Goal: Book appointment/travel/reservation

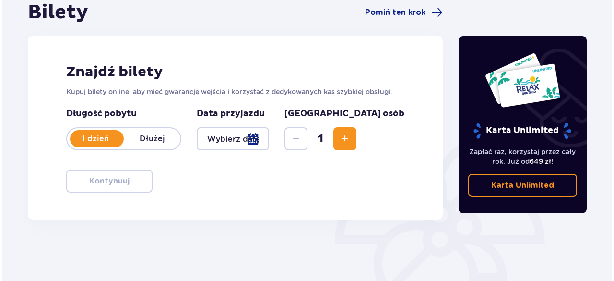
scroll to position [113, 0]
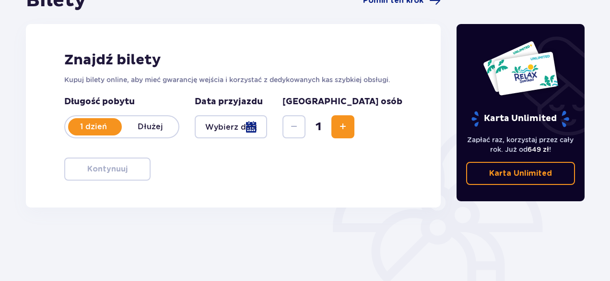
click at [267, 129] on div at bounding box center [231, 126] width 72 height 23
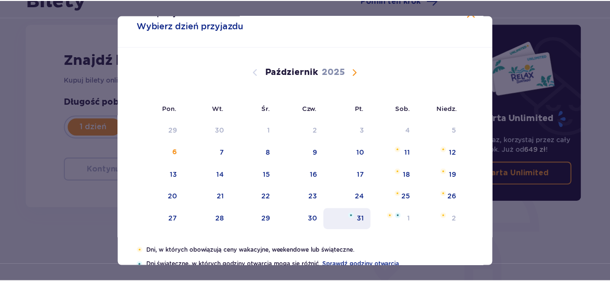
scroll to position [20, 0]
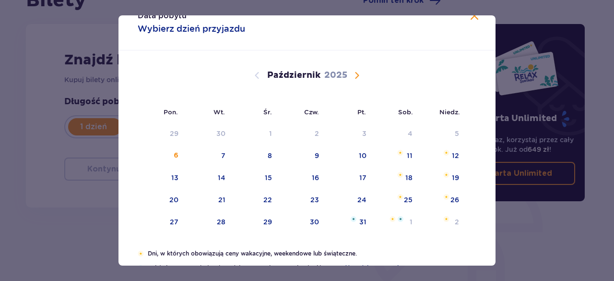
click at [354, 71] on span "Następny miesiąc" at bounding box center [357, 76] width 12 height 12
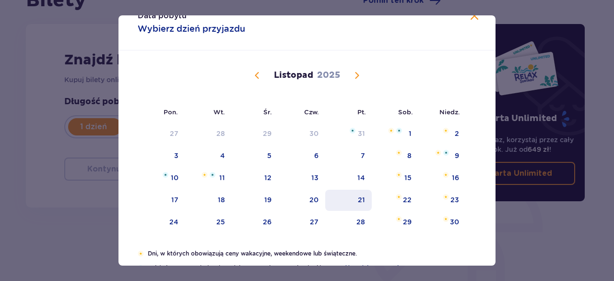
click at [355, 199] on div "21" at bounding box center [348, 199] width 47 height 21
type input "[DATE]"
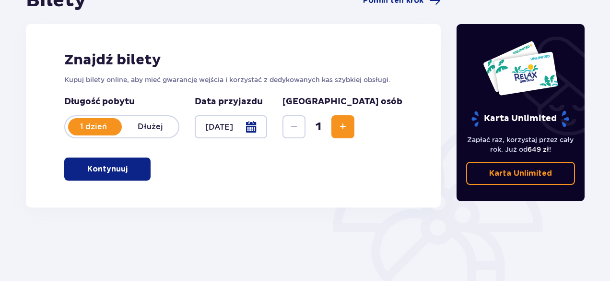
click at [349, 123] on span "Zwiększ" at bounding box center [343, 127] width 12 height 12
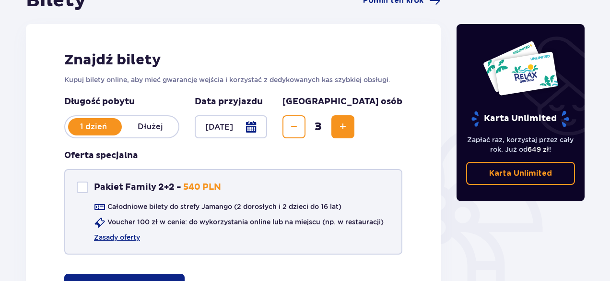
click at [80, 186] on div "Pakiet Family 2+2" at bounding box center [83, 187] width 12 height 12
checkbox input "true"
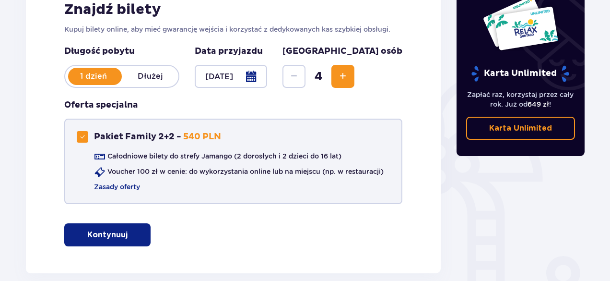
scroll to position [164, 0]
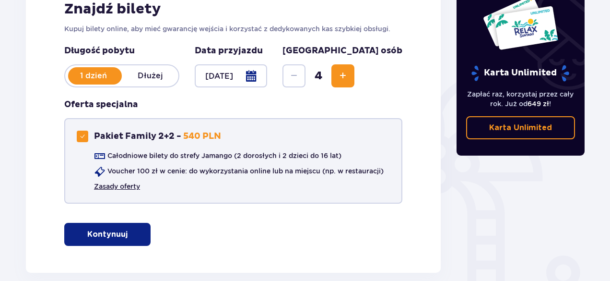
click at [125, 183] on link "Zasady oferty" at bounding box center [117, 186] width 46 height 10
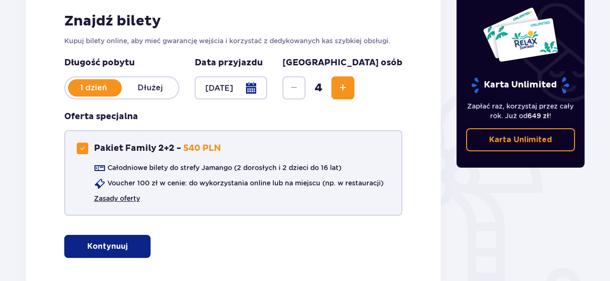
scroll to position [153, 0]
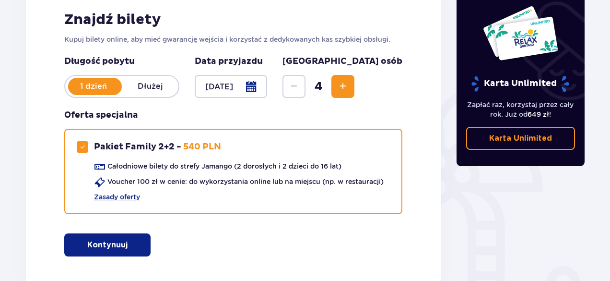
click at [95, 247] on p "Kontynuuj" at bounding box center [107, 244] width 40 height 11
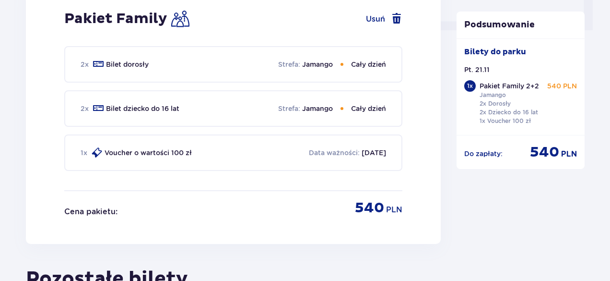
scroll to position [467, 0]
